Goal: Task Accomplishment & Management: Manage account settings

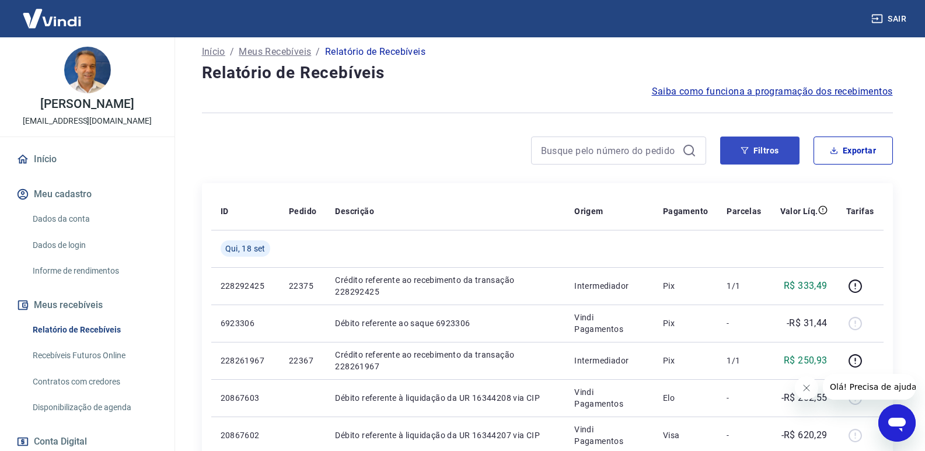
scroll to position [58, 0]
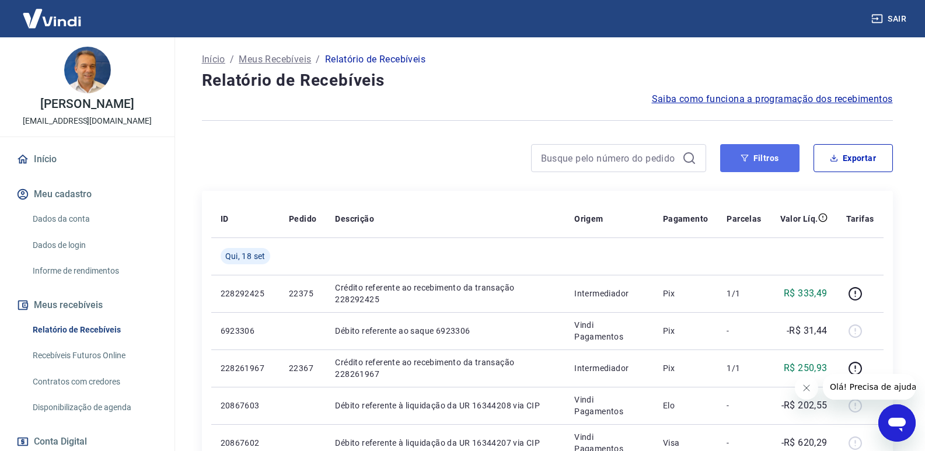
click at [763, 150] on button "Filtros" at bounding box center [759, 158] width 79 height 28
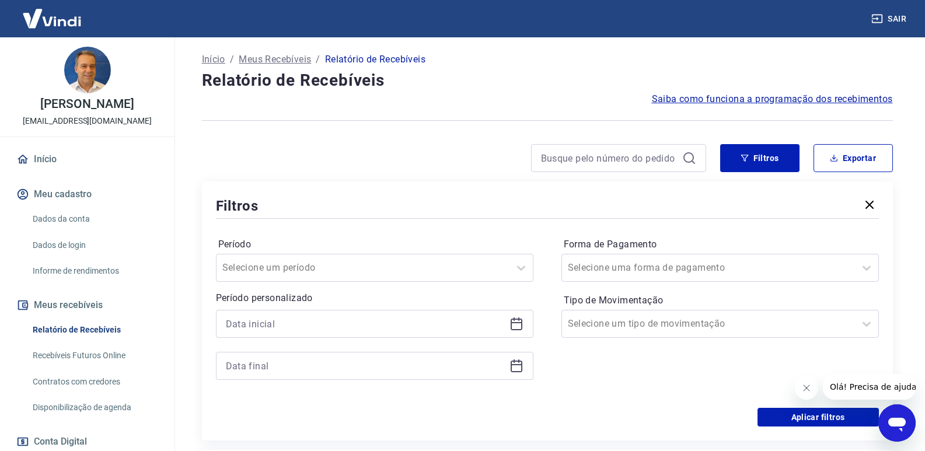
click at [520, 325] on icon at bounding box center [517, 324] width 14 height 14
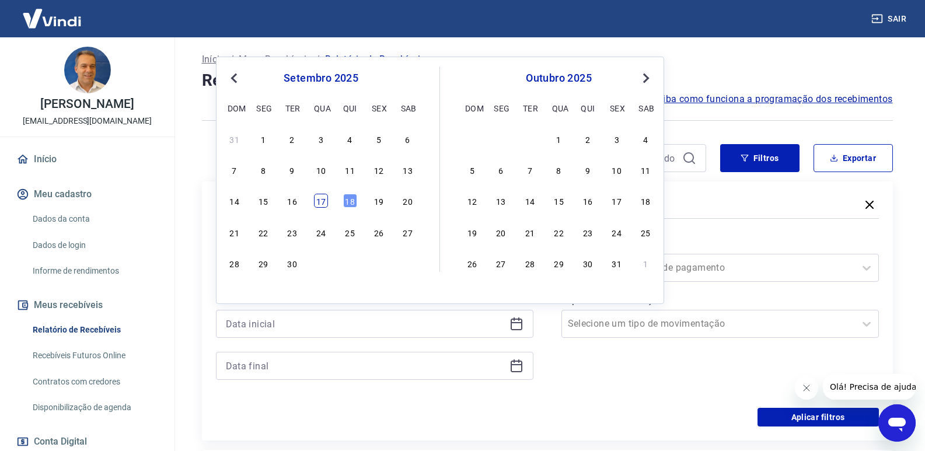
click at [318, 202] on div "17" at bounding box center [321, 201] width 14 height 14
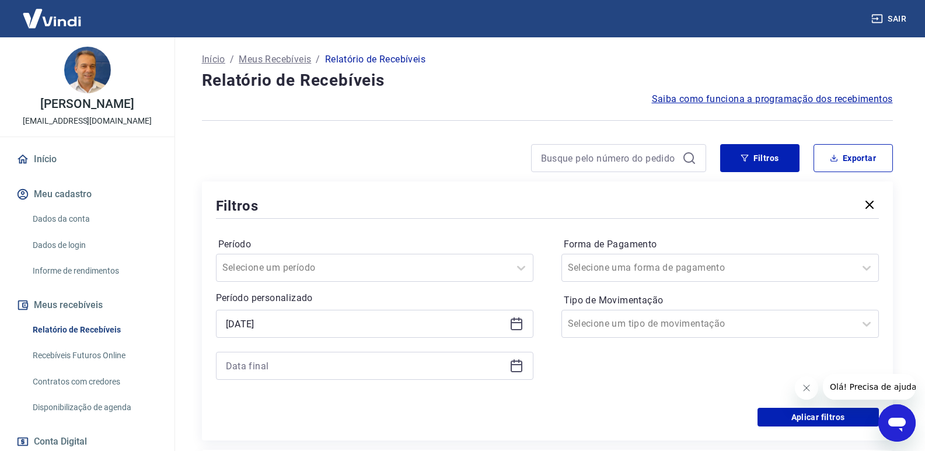
type input "[DATE]"
click at [523, 366] on icon at bounding box center [517, 366] width 14 height 14
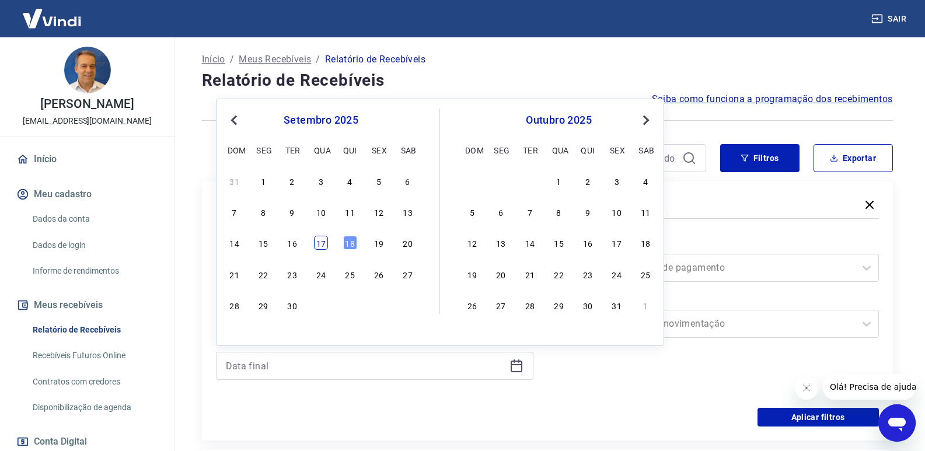
click at [318, 243] on div "17" at bounding box center [321, 243] width 14 height 14
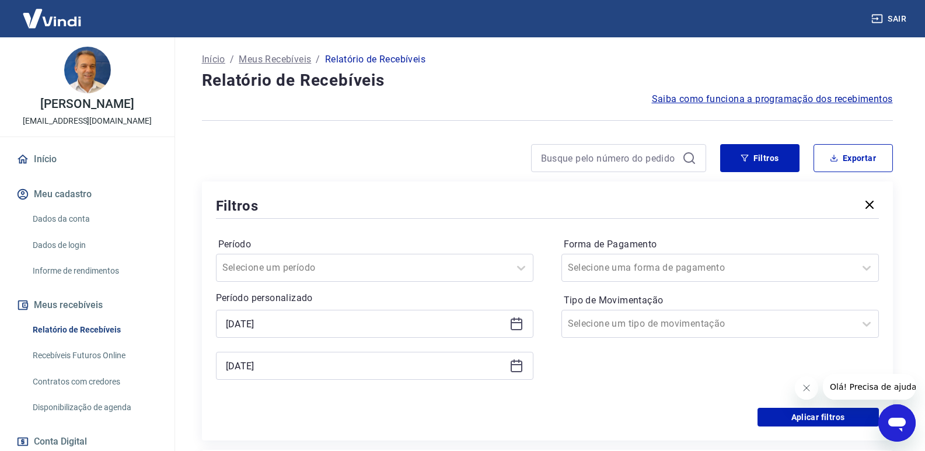
type input "[DATE]"
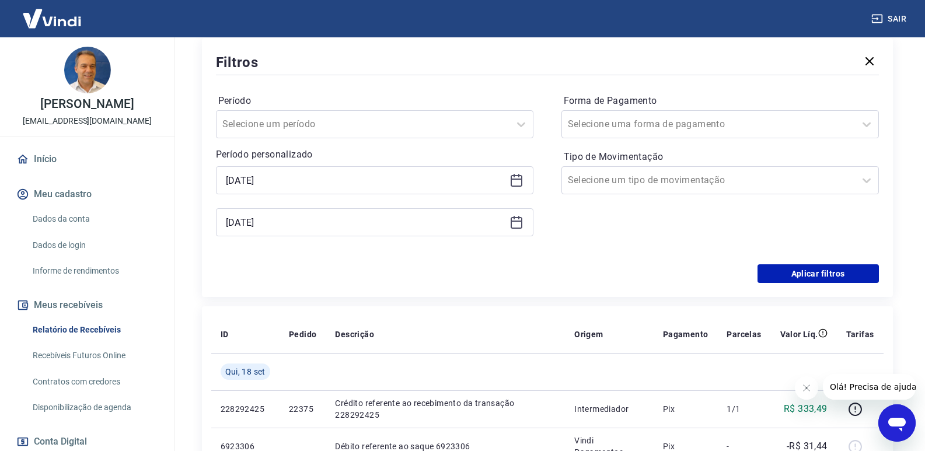
scroll to position [175, 0]
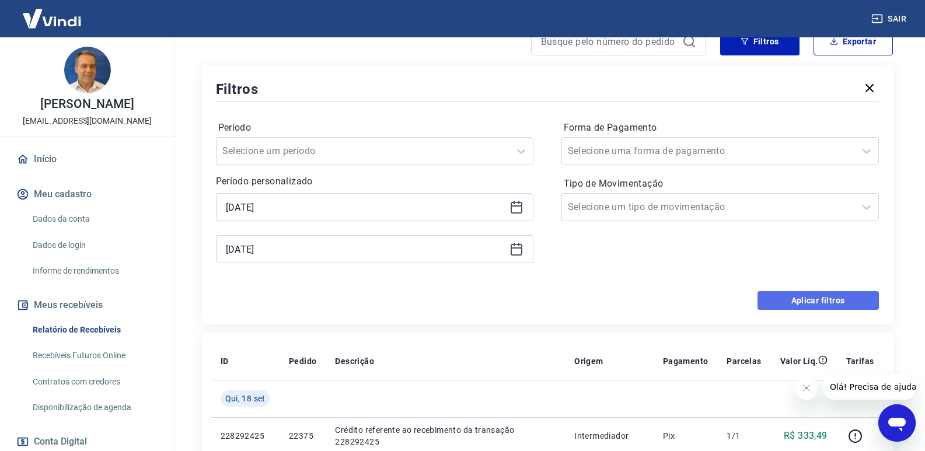
click at [832, 303] on button "Aplicar filtros" at bounding box center [818, 300] width 121 height 19
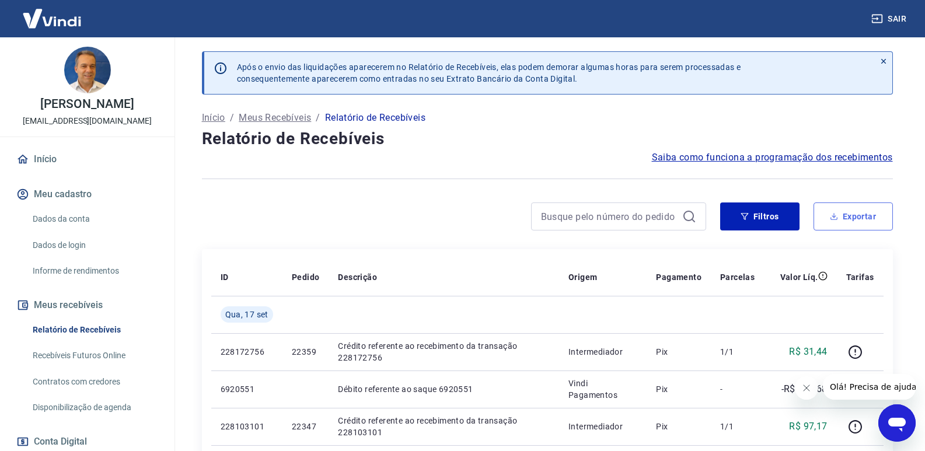
click at [847, 220] on button "Exportar" at bounding box center [853, 217] width 79 height 28
type input "[DATE]"
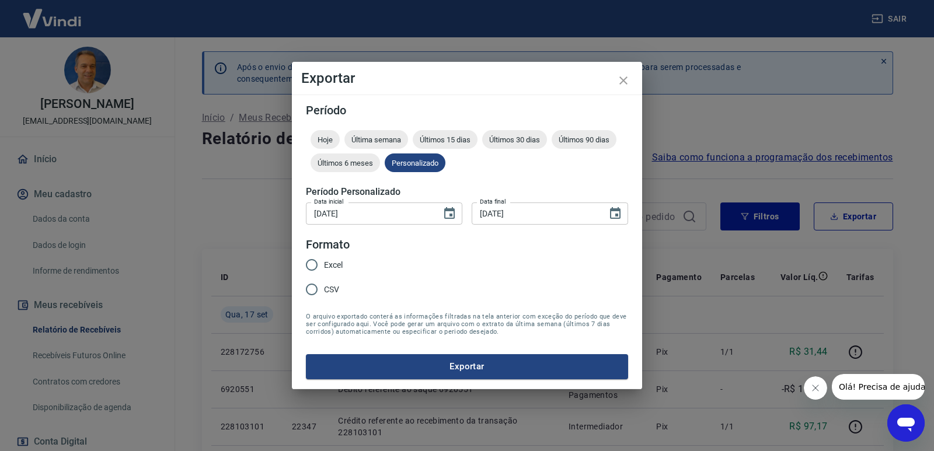
click at [314, 262] on input "Excel" at bounding box center [312, 265] width 25 height 25
radio input "true"
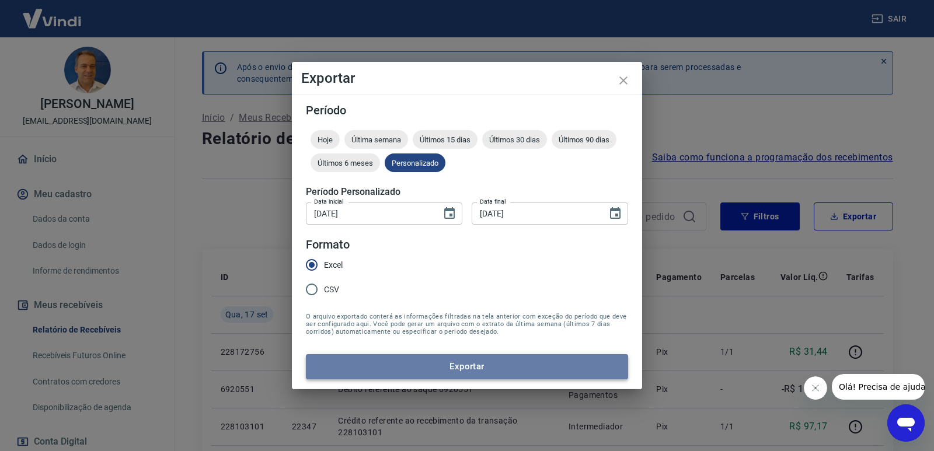
click at [555, 358] on button "Exportar" at bounding box center [467, 366] width 322 height 25
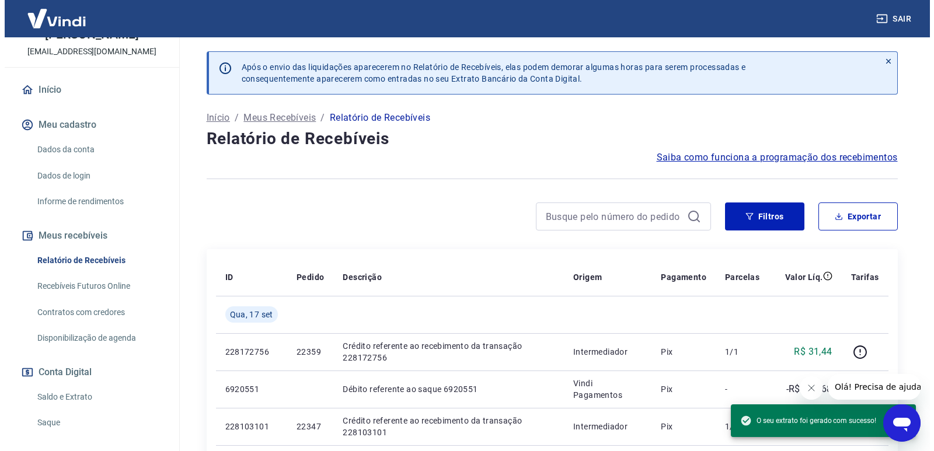
scroll to position [158, 0]
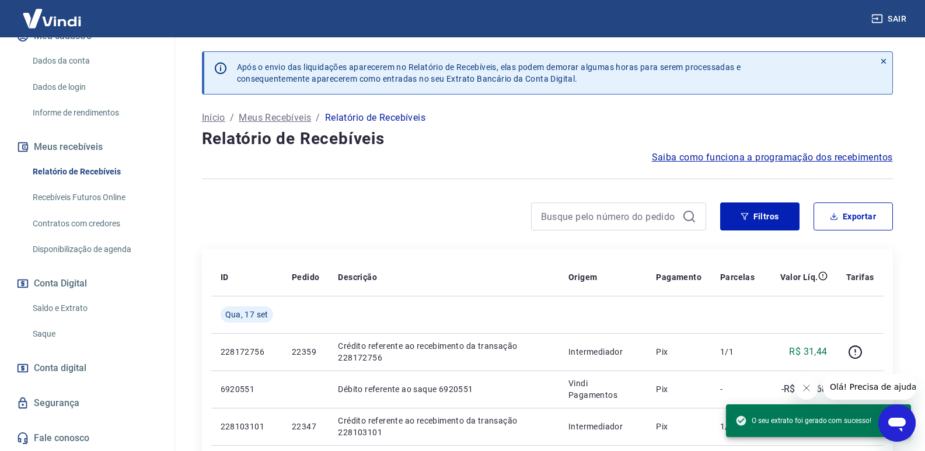
drag, startPoint x: 47, startPoint y: 332, endPoint x: 41, endPoint y: 330, distance: 6.3
click at [47, 332] on link "Saque" at bounding box center [94, 334] width 133 height 24
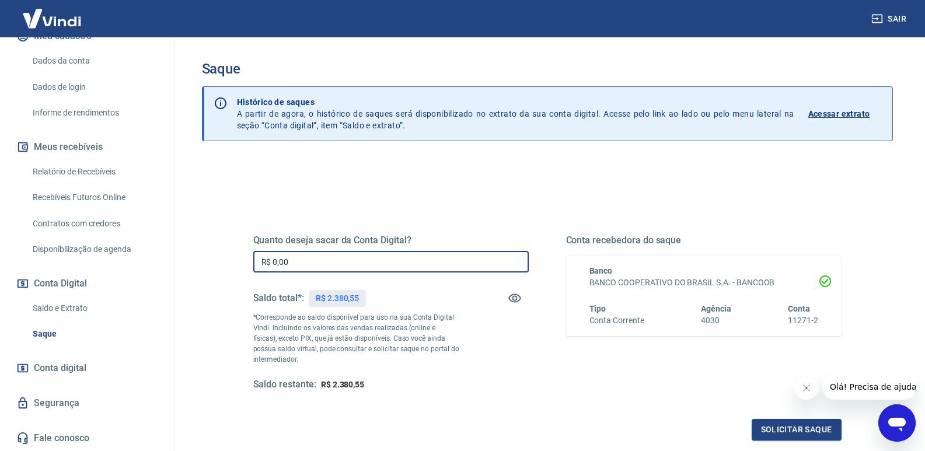
click at [365, 257] on input "R$ 0,00" at bounding box center [391, 262] width 276 height 22
type input "R$ 2.380,55"
click at [779, 429] on button "Solicitar saque" at bounding box center [797, 430] width 90 height 22
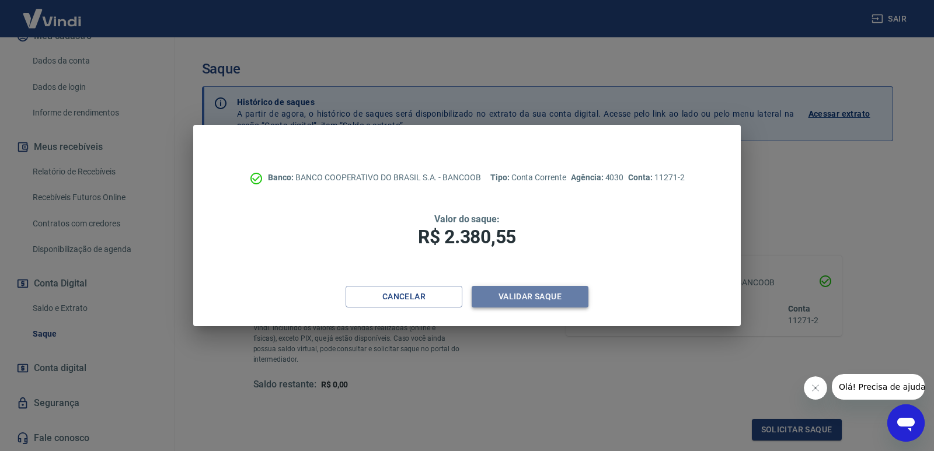
click at [561, 299] on button "Validar saque" at bounding box center [530, 297] width 117 height 22
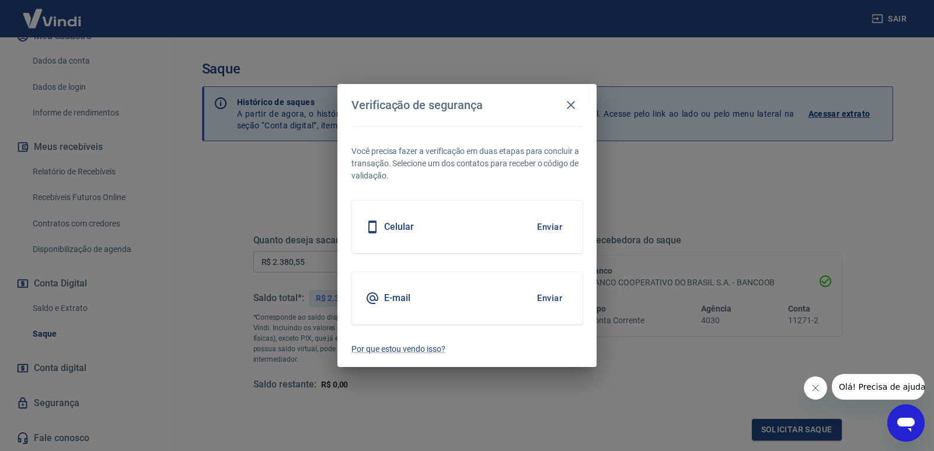
click at [560, 302] on button "Enviar" at bounding box center [550, 298] width 38 height 25
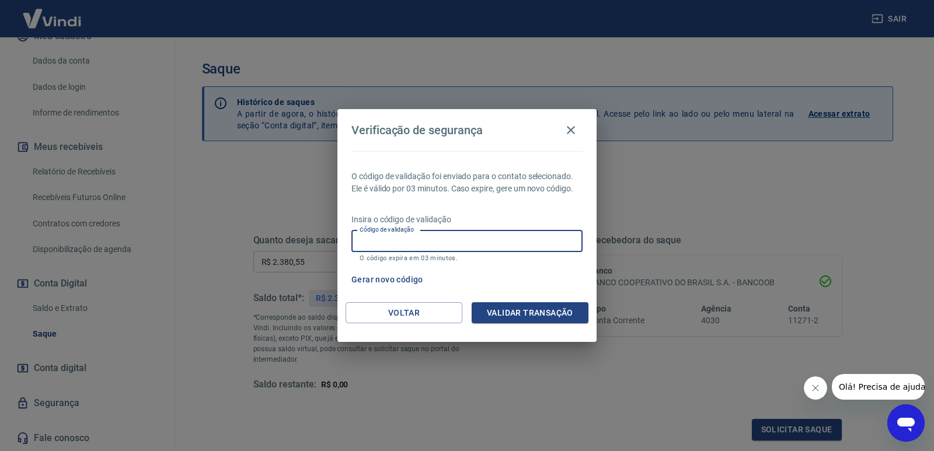
click at [415, 239] on input "Código de validação" at bounding box center [466, 242] width 231 height 22
click at [402, 246] on input "Código de validação" at bounding box center [466, 242] width 231 height 22
type input "426286"
click at [516, 316] on button "Validar transação" at bounding box center [530, 313] width 117 height 22
